Goal: Task Accomplishment & Management: Complete application form

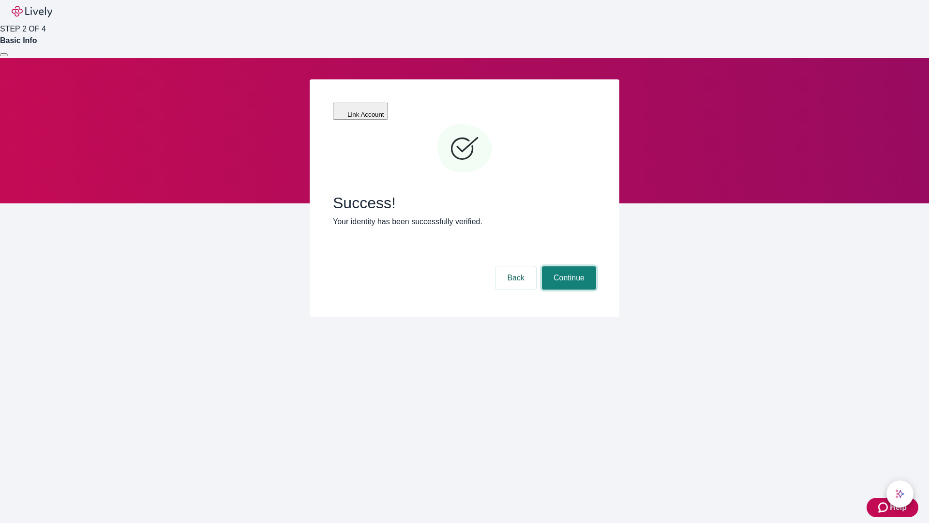
click at [568, 266] on button "Continue" at bounding box center [569, 277] width 54 height 23
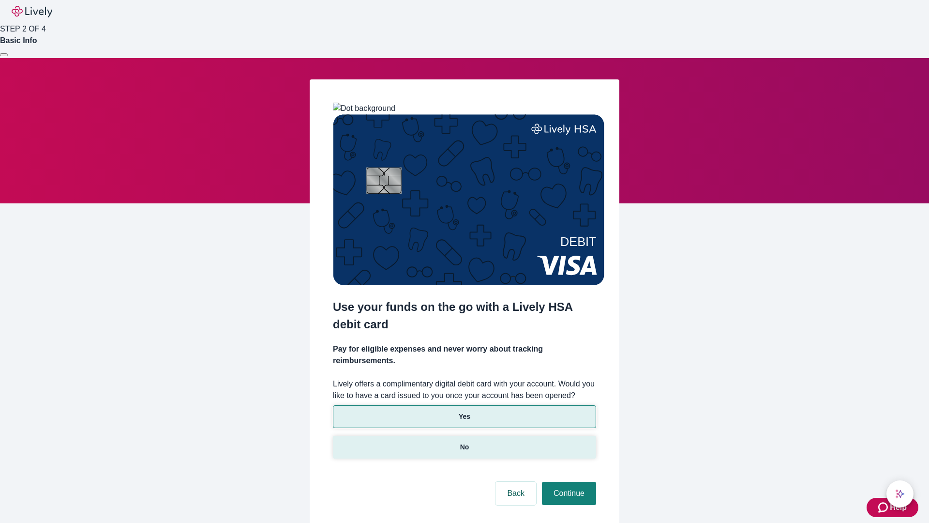
click at [464, 442] on p "No" at bounding box center [464, 447] width 9 height 10
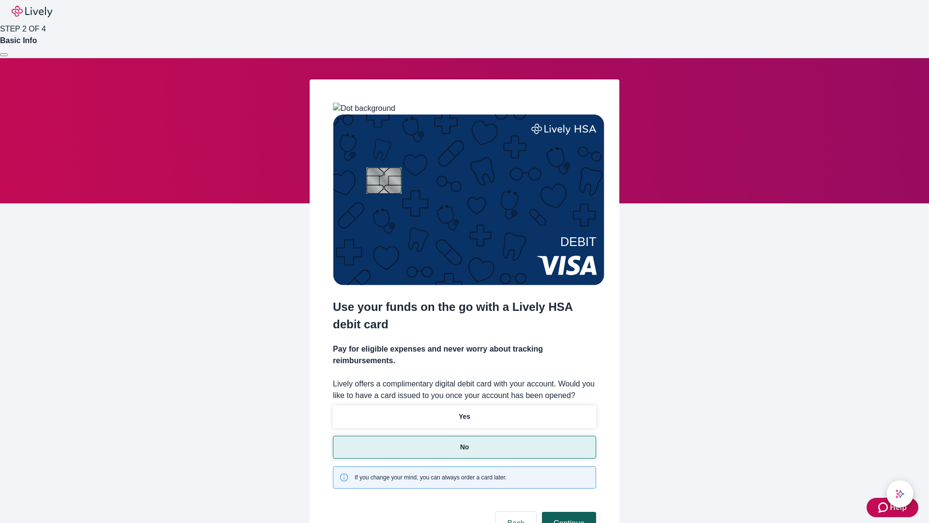
click at [568, 511] on button "Continue" at bounding box center [569, 522] width 54 height 23
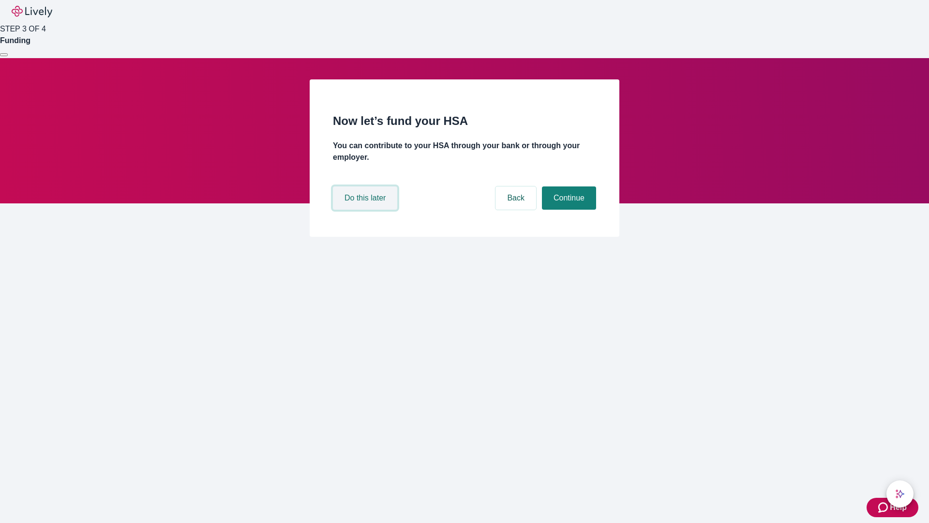
click at [366, 210] on button "Do this later" at bounding box center [365, 197] width 64 height 23
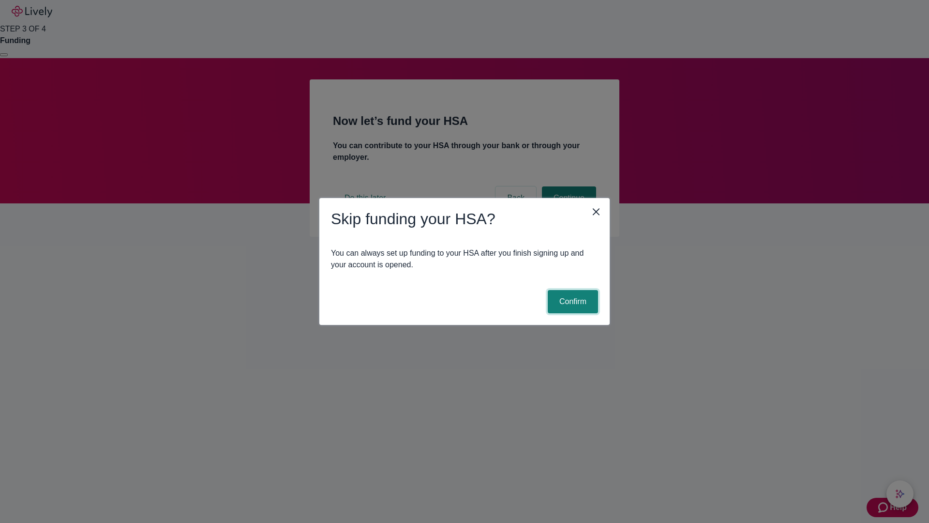
click at [571, 301] on button "Confirm" at bounding box center [573, 301] width 50 height 23
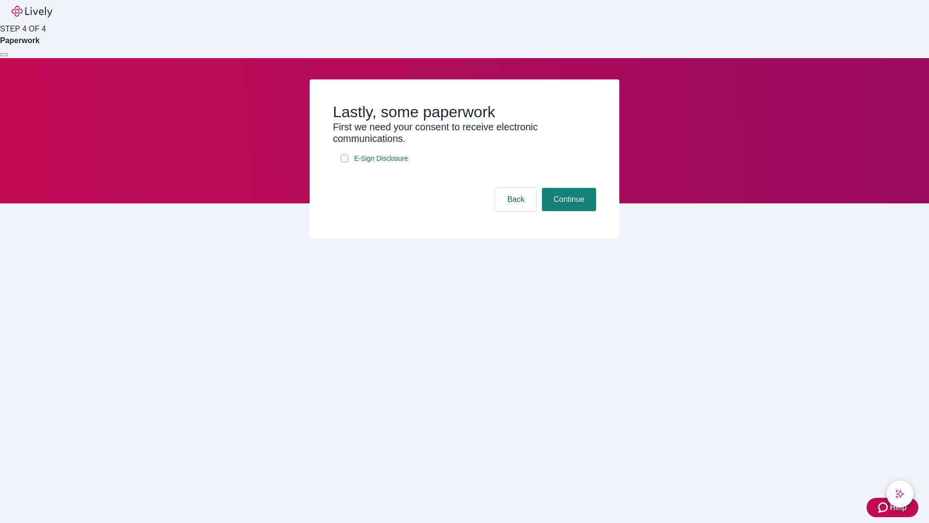
click at [345, 162] on input "E-Sign Disclosure" at bounding box center [345, 158] width 8 height 8
checkbox input "true"
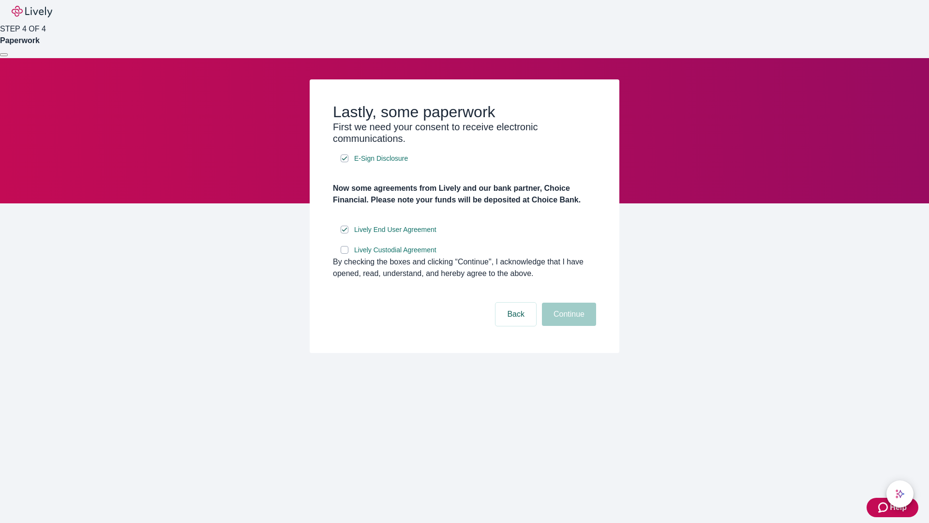
click at [345, 254] on input "Lively Custodial Agreement" at bounding box center [345, 250] width 8 height 8
checkbox input "true"
click at [568, 326] on button "Continue" at bounding box center [569, 313] width 54 height 23
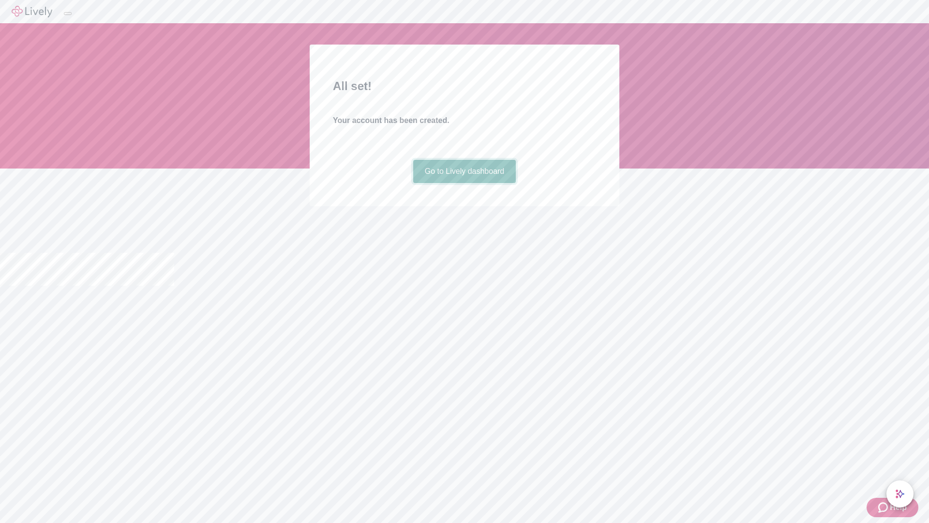
click at [464, 183] on link "Go to Lively dashboard" at bounding box center [464, 171] width 103 height 23
